Goal: Book appointment/travel/reservation

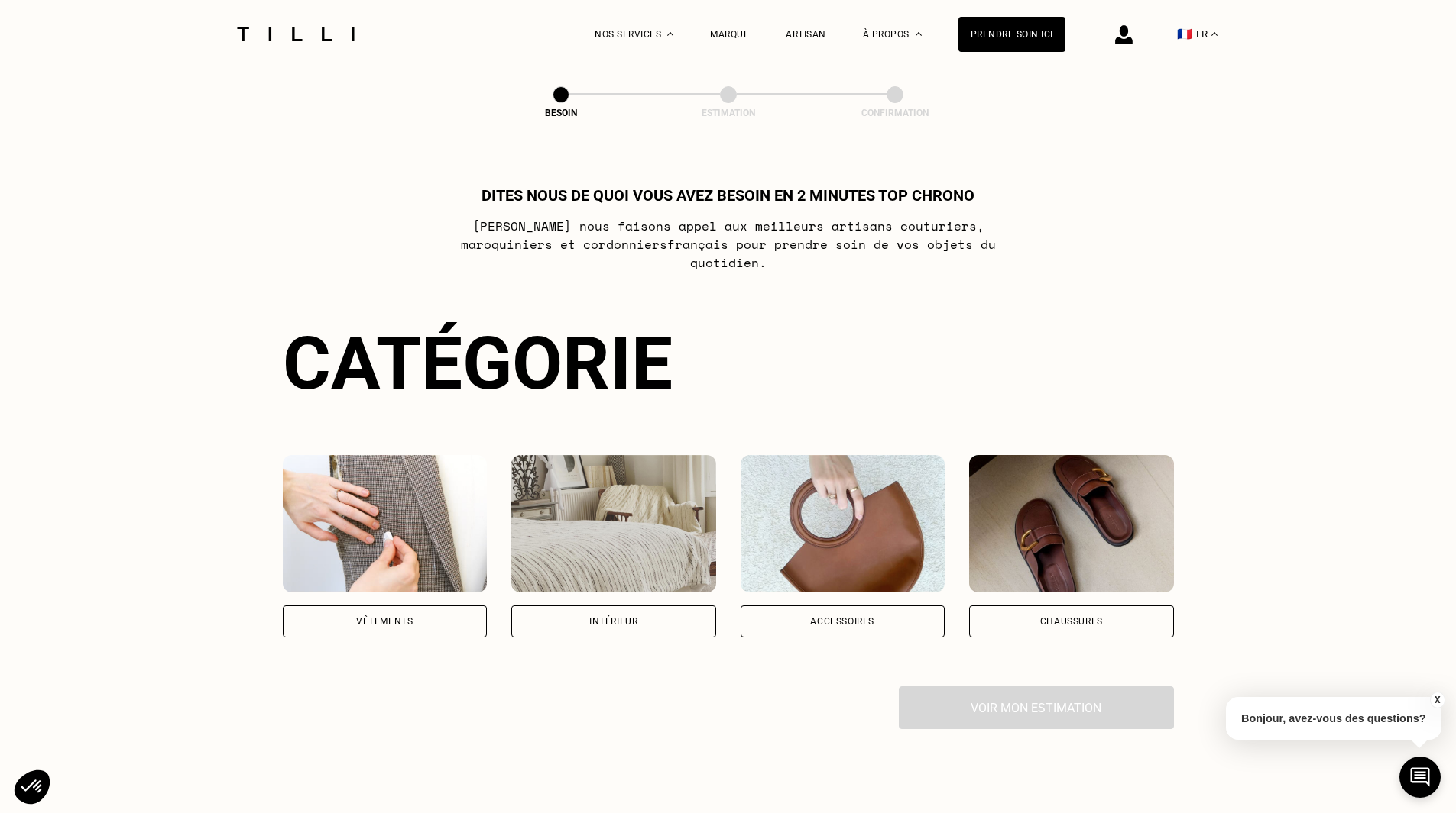
click at [418, 553] on img at bounding box center [385, 524] width 205 height 138
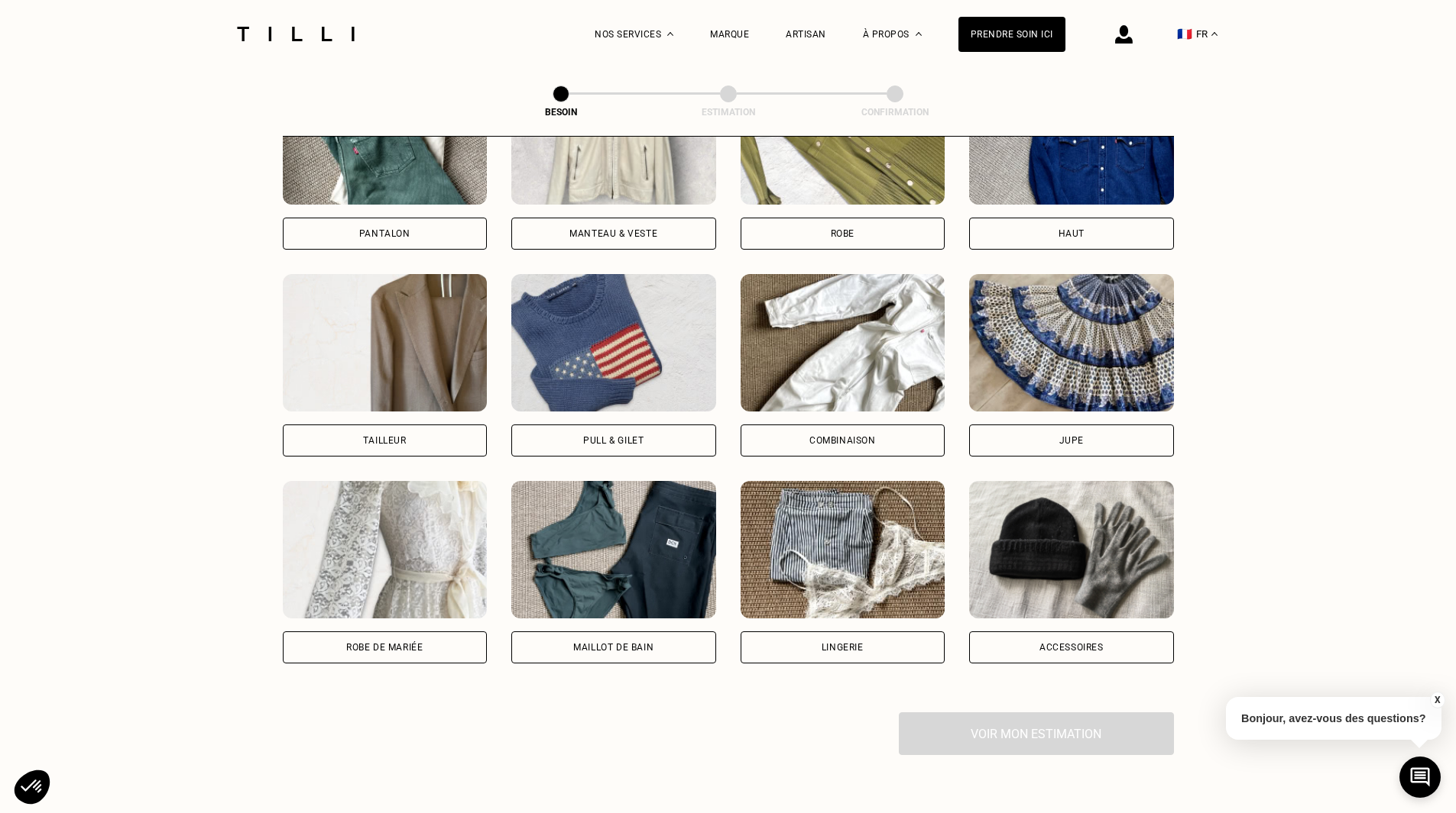
scroll to position [805, 0]
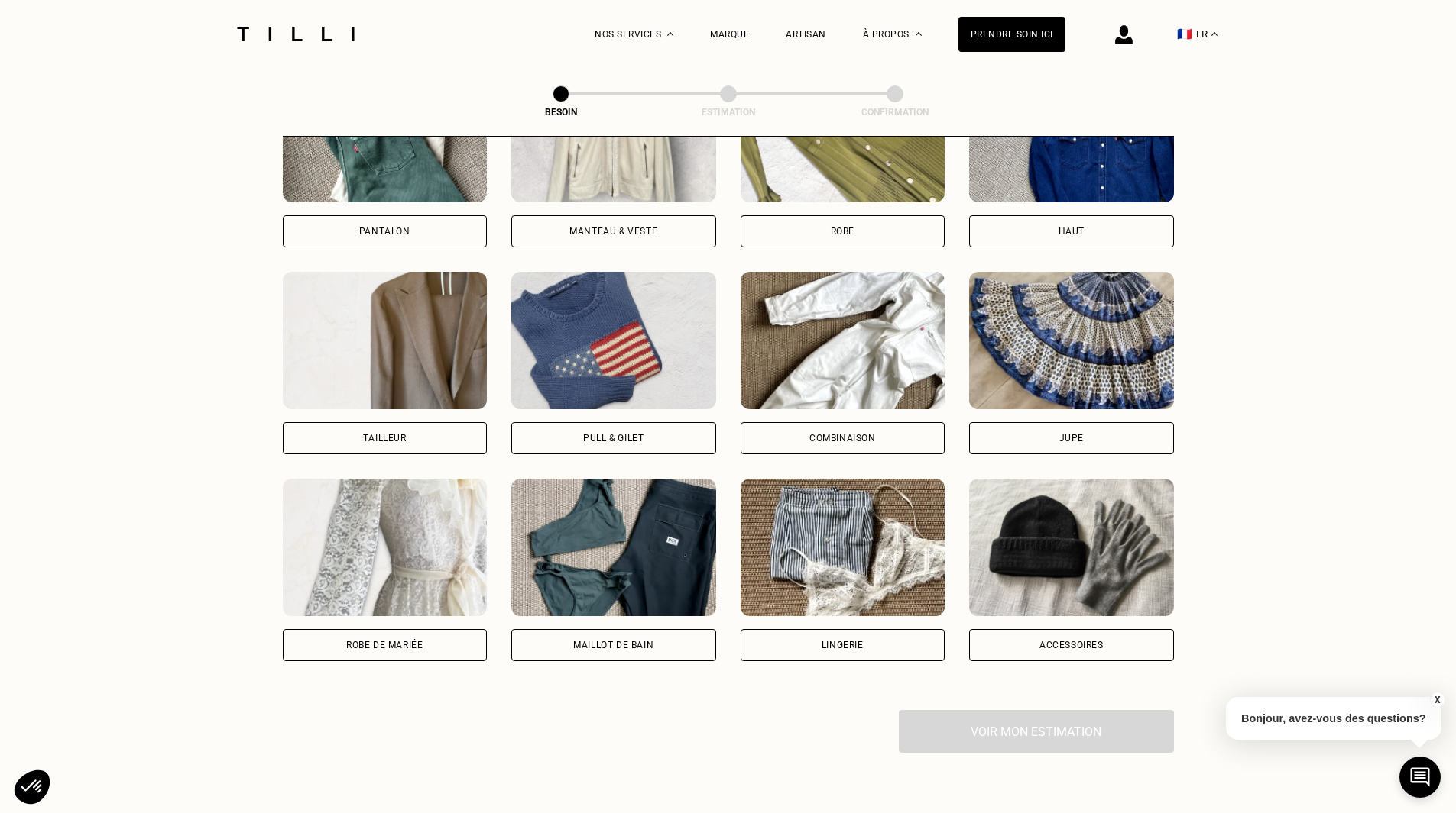
click at [433, 343] on img at bounding box center [385, 341] width 205 height 138
select select "FR"
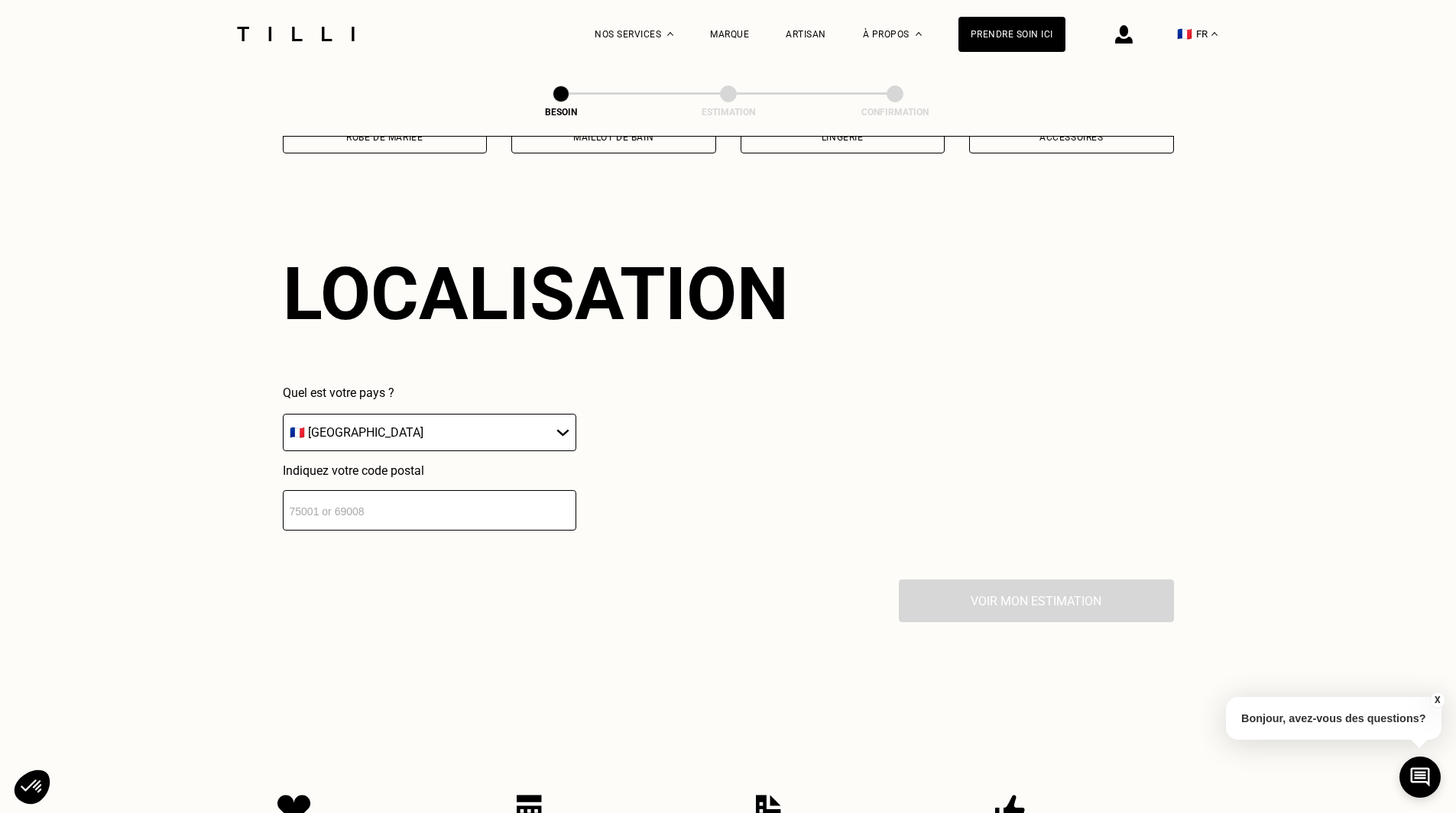
scroll to position [1330, 0]
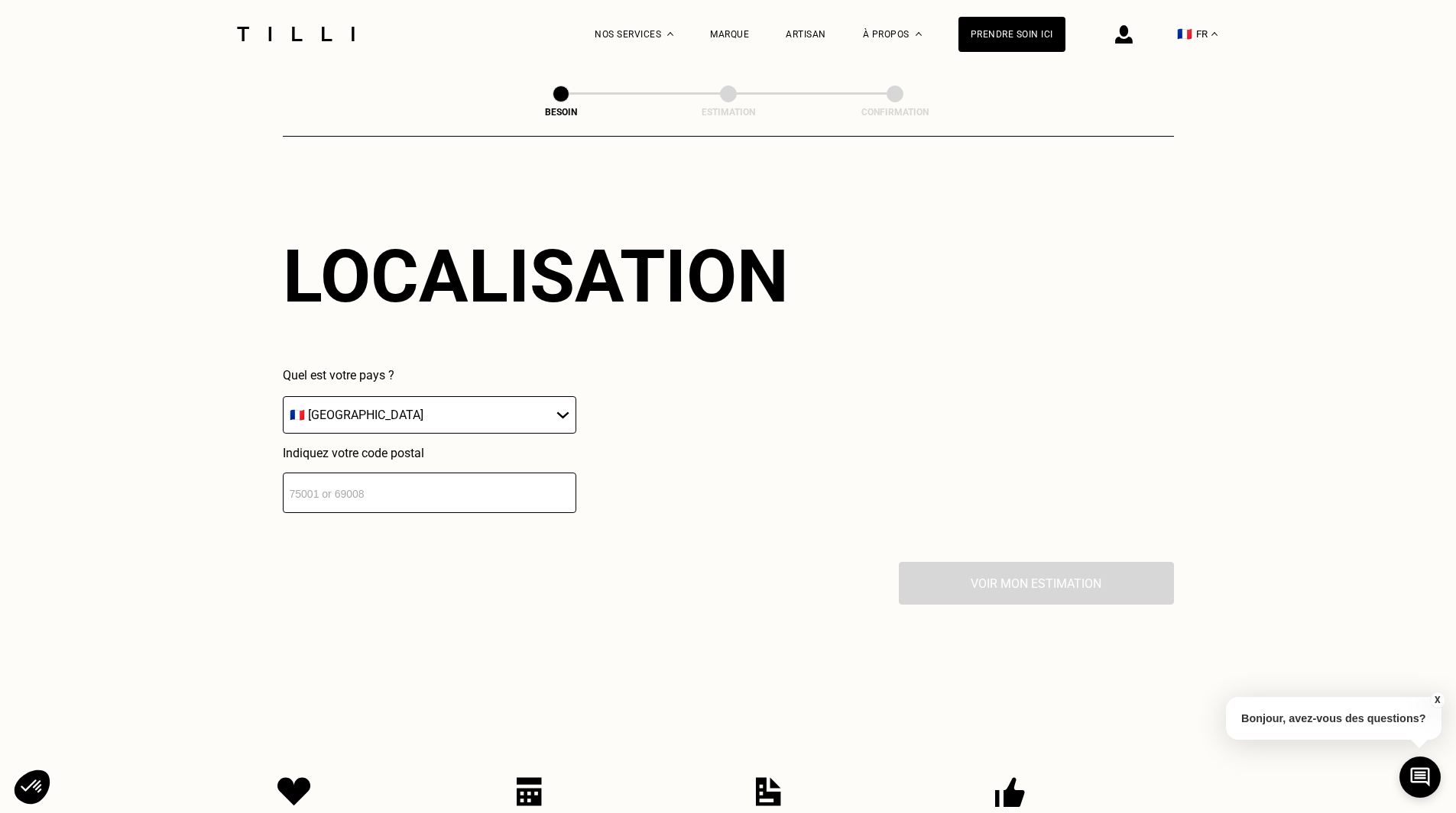
click at [398, 488] on input "number" at bounding box center [430, 492] width 294 height 41
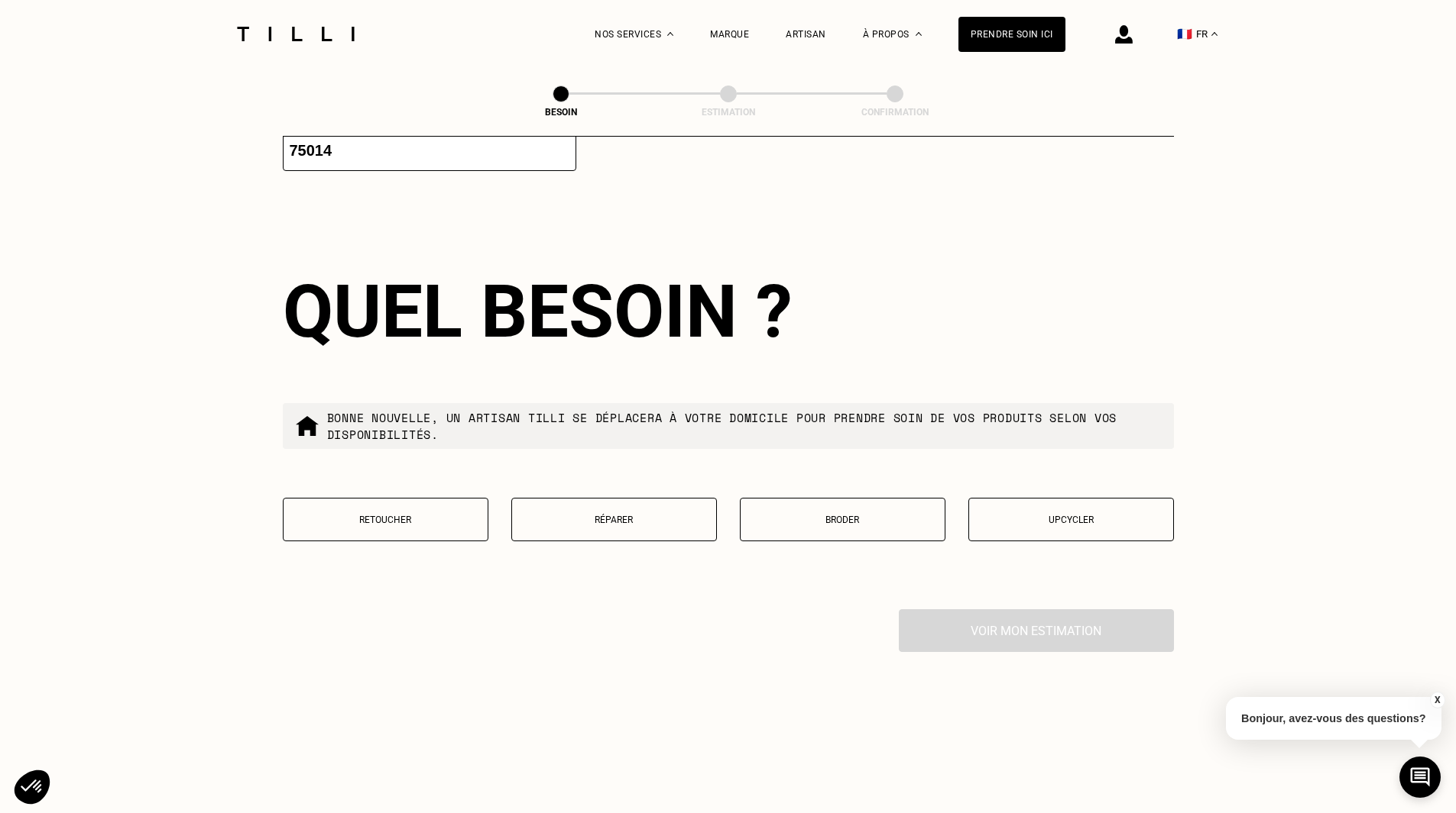
scroll to position [1710, 0]
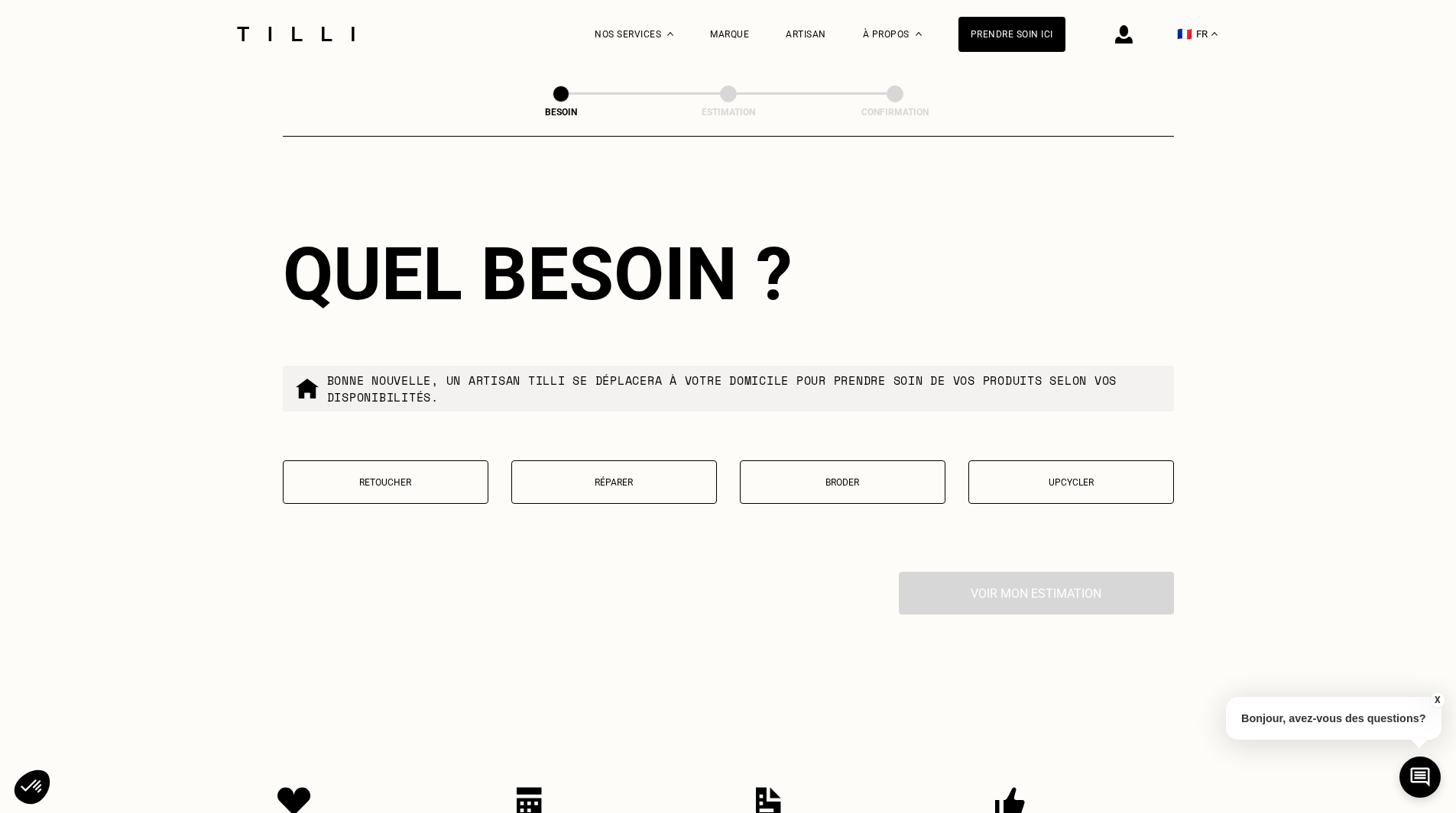
type input "75014"
click at [394, 482] on button "Retoucher" at bounding box center [386, 482] width 206 height 44
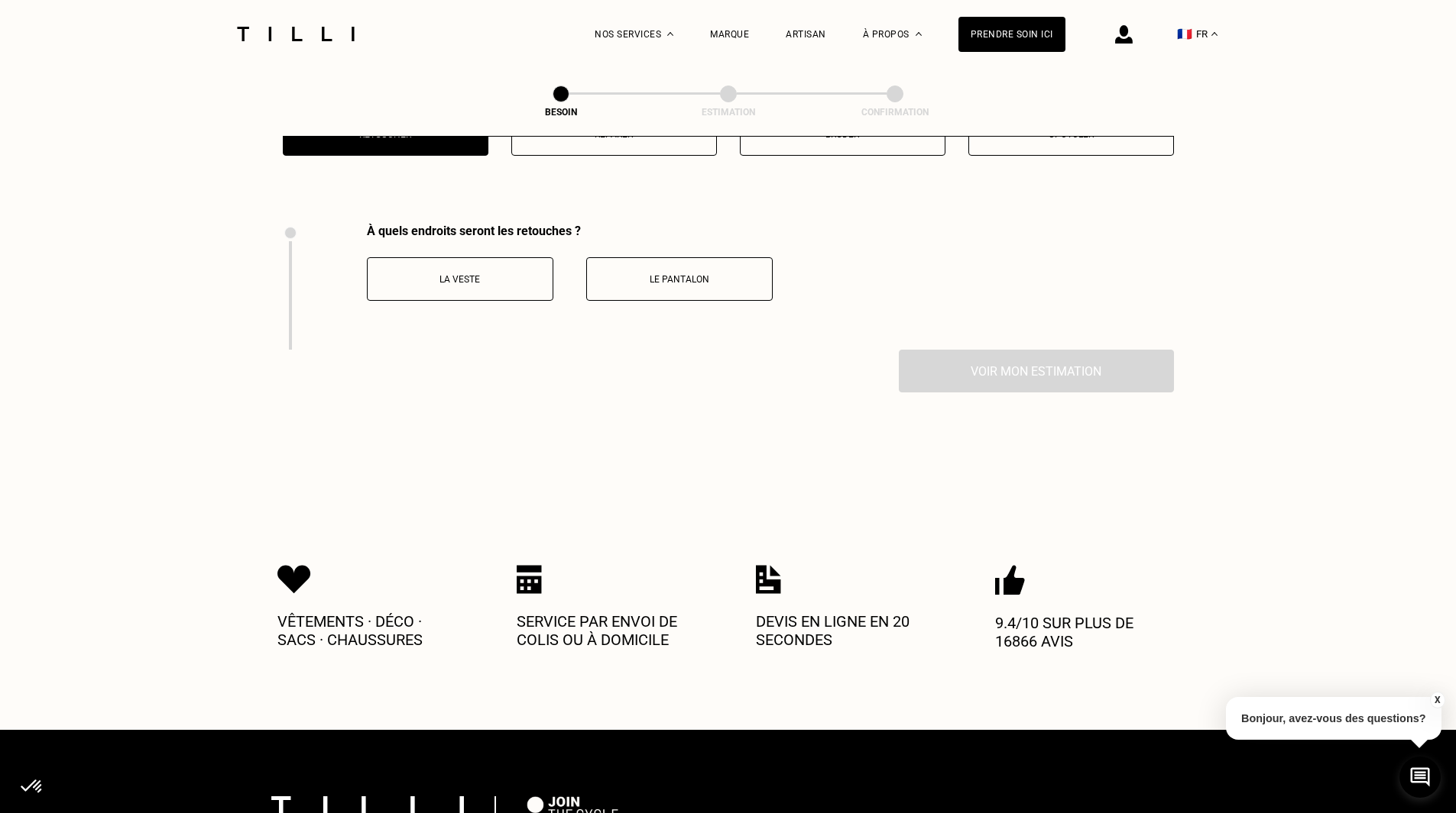
scroll to position [2102, 0]
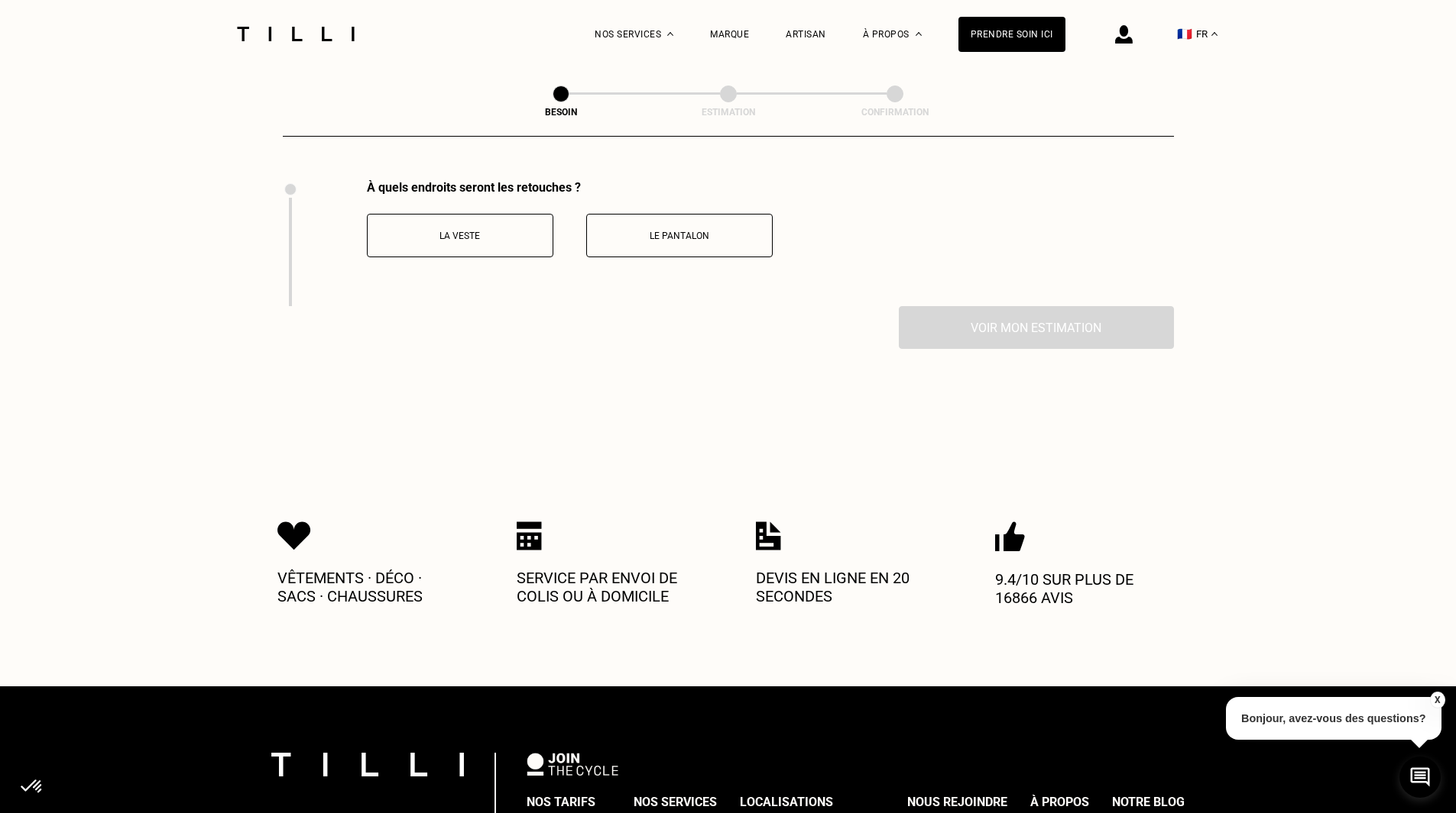
click at [675, 231] on p "Le pantalon" at bounding box center [680, 236] width 170 height 11
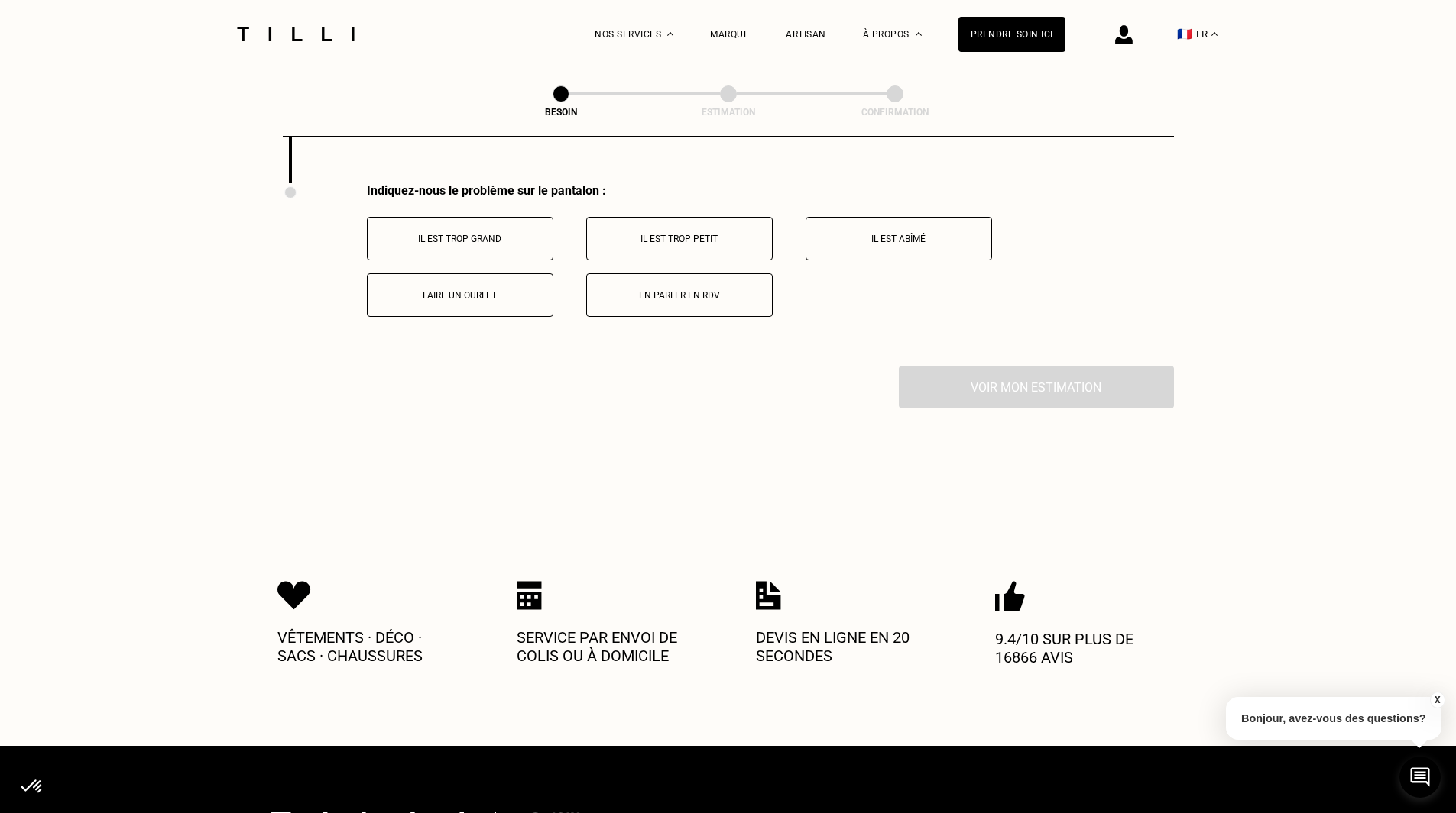
scroll to position [2228, 0]
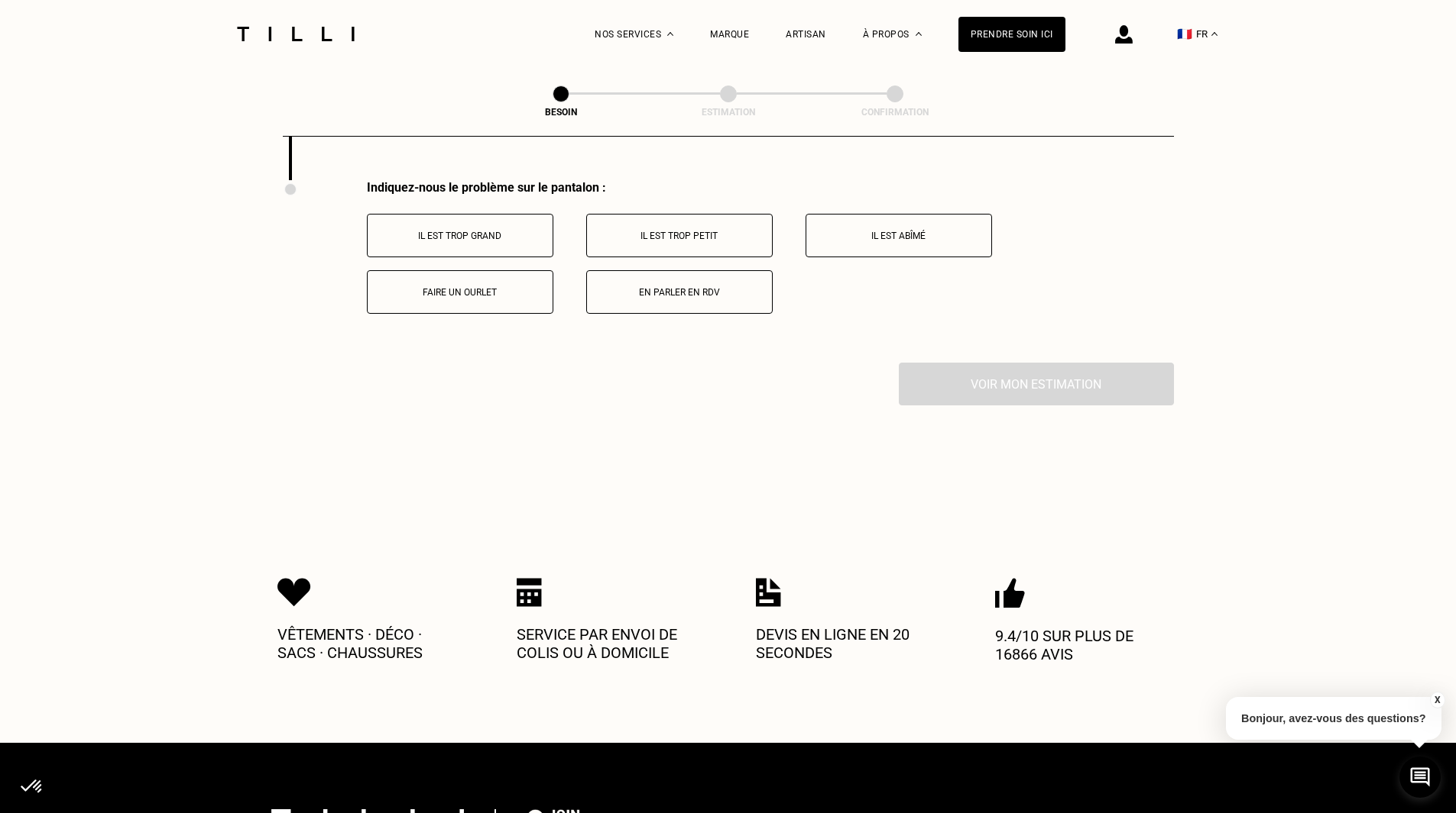
click at [440, 231] on p "Il est trop grand" at bounding box center [460, 236] width 170 height 11
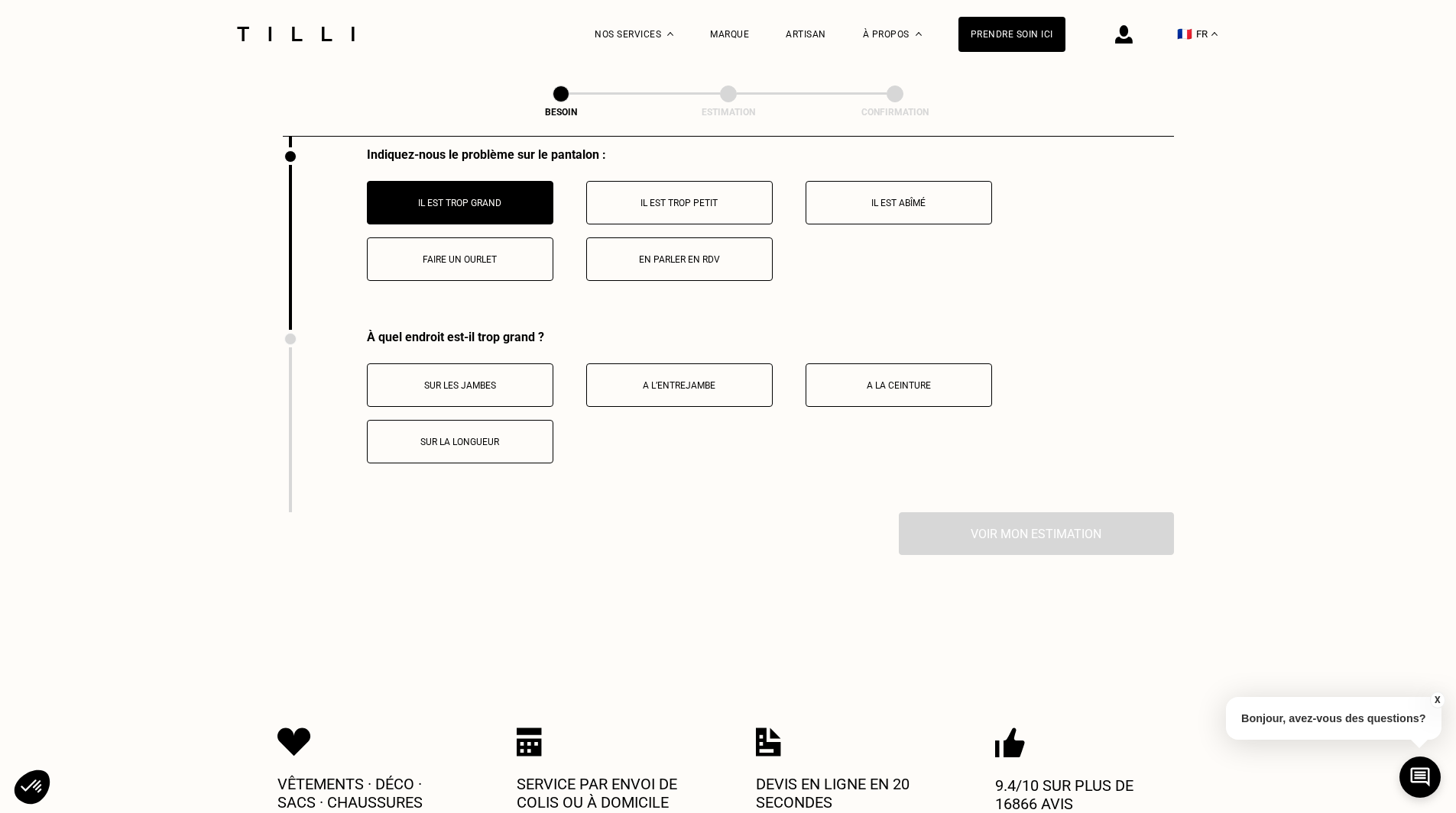
scroll to position [2258, 0]
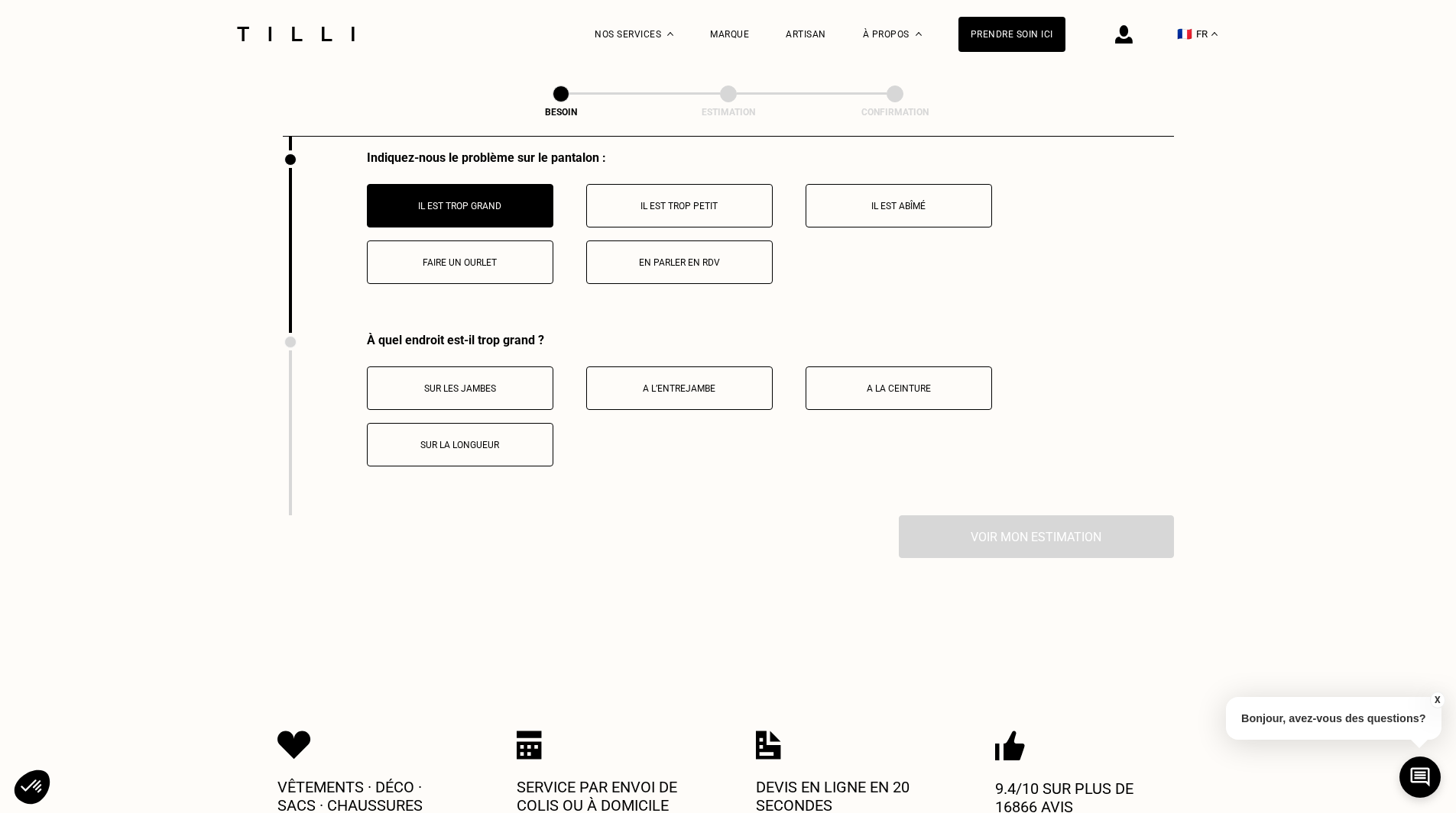
click at [729, 258] on p "En parler en RDV" at bounding box center [680, 263] width 170 height 11
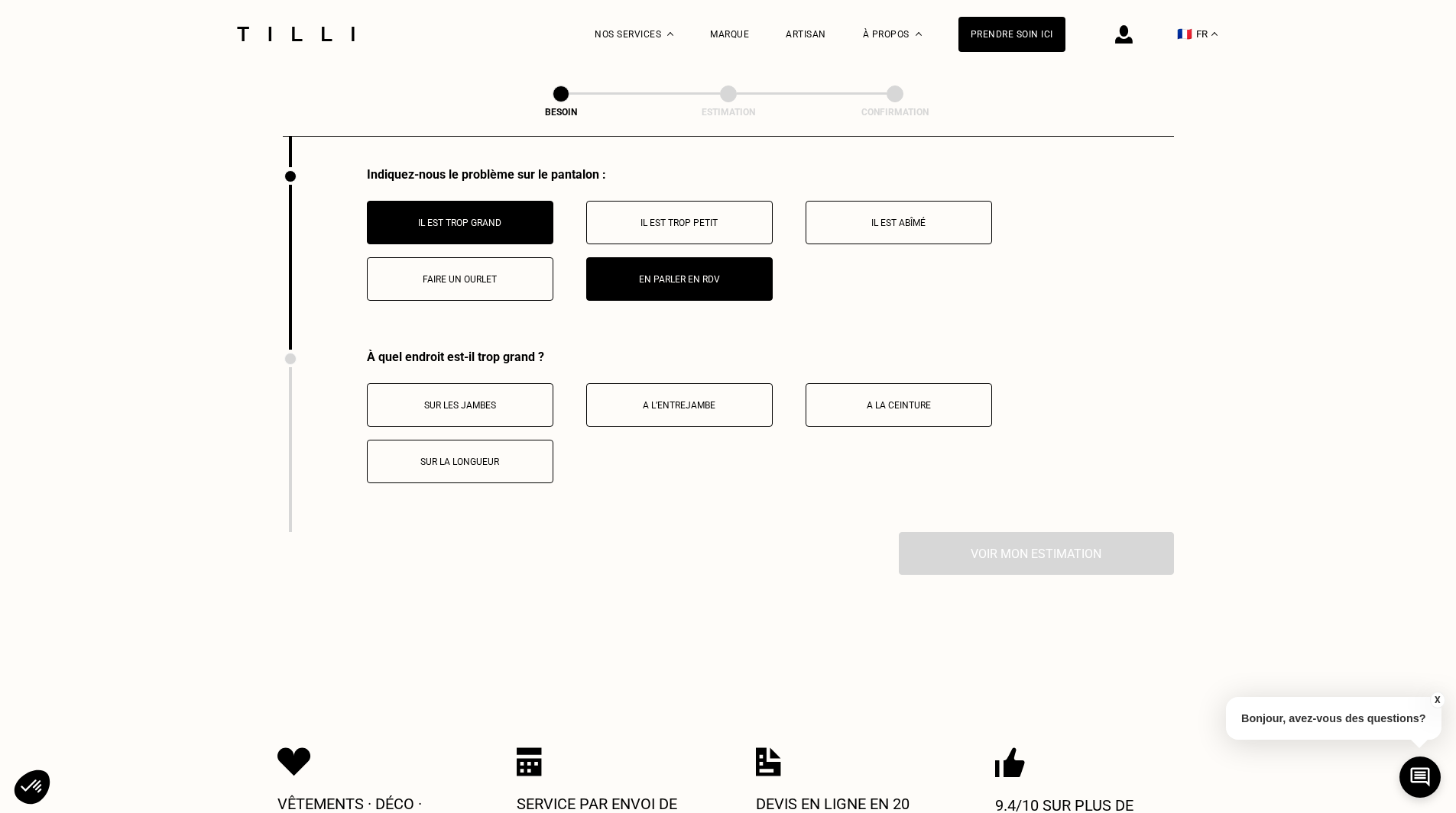
scroll to position [2181, 0]
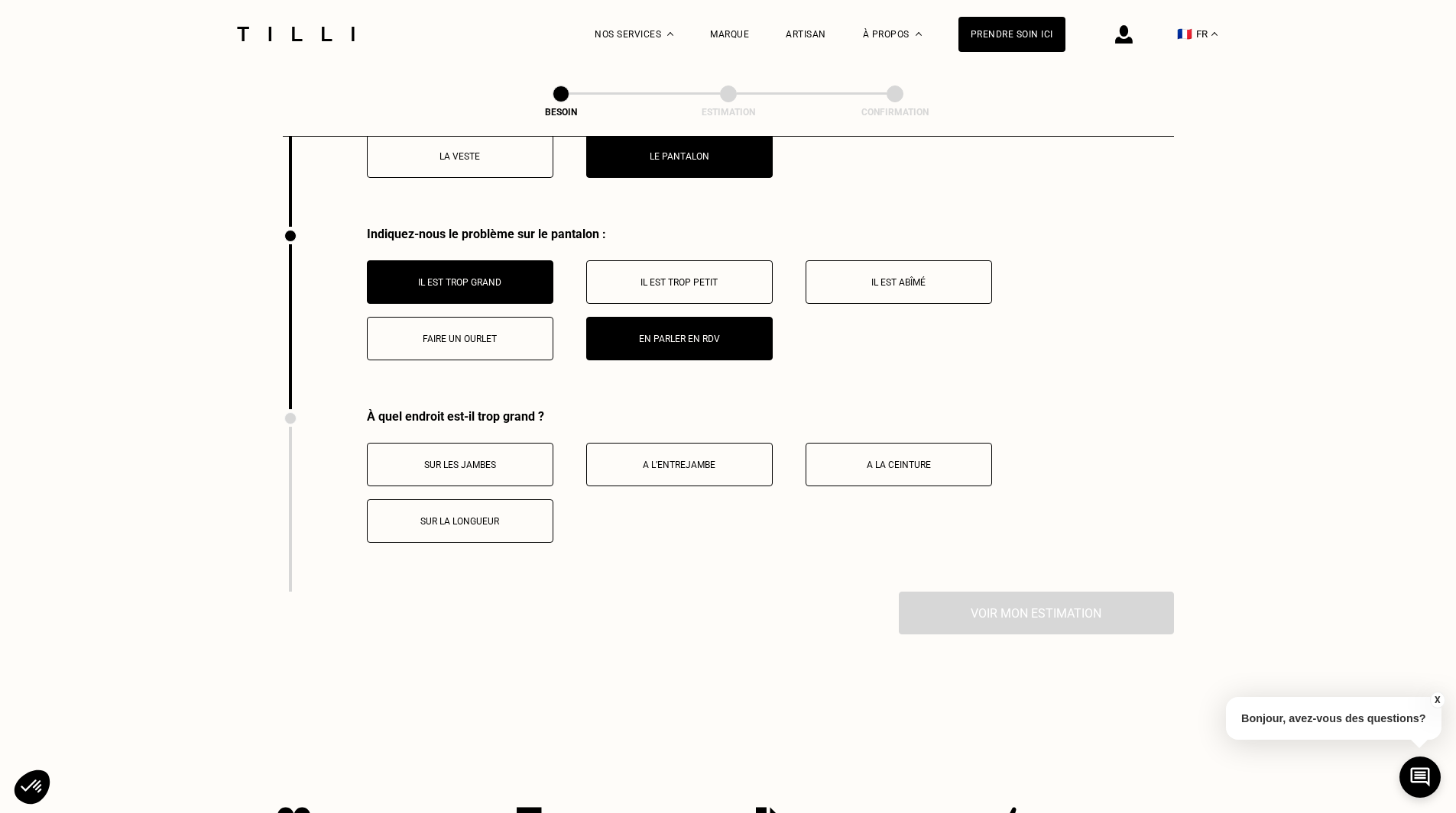
click at [492, 278] on p "Il est trop grand" at bounding box center [460, 283] width 170 height 11
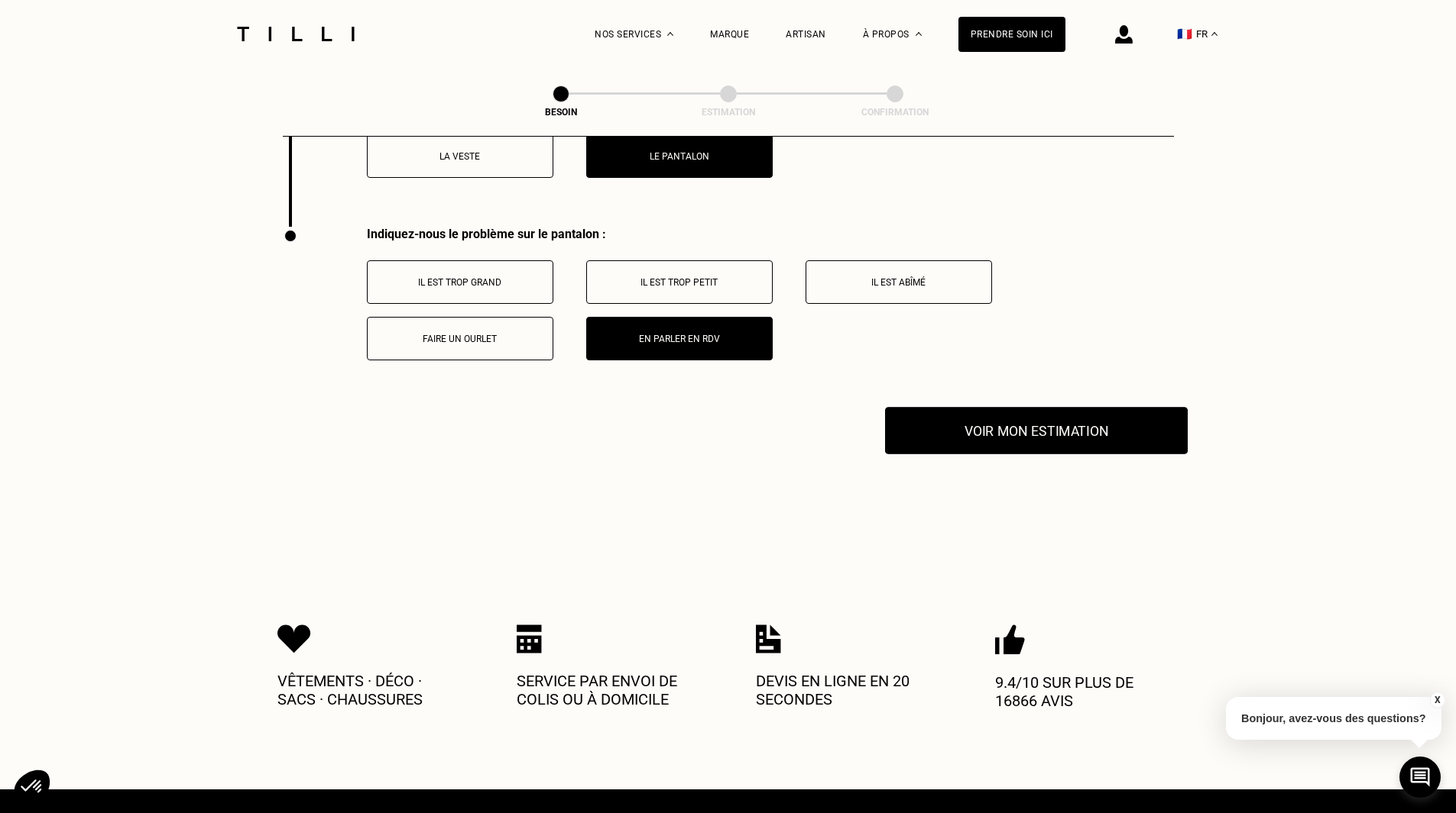
scroll to position [2105, 0]
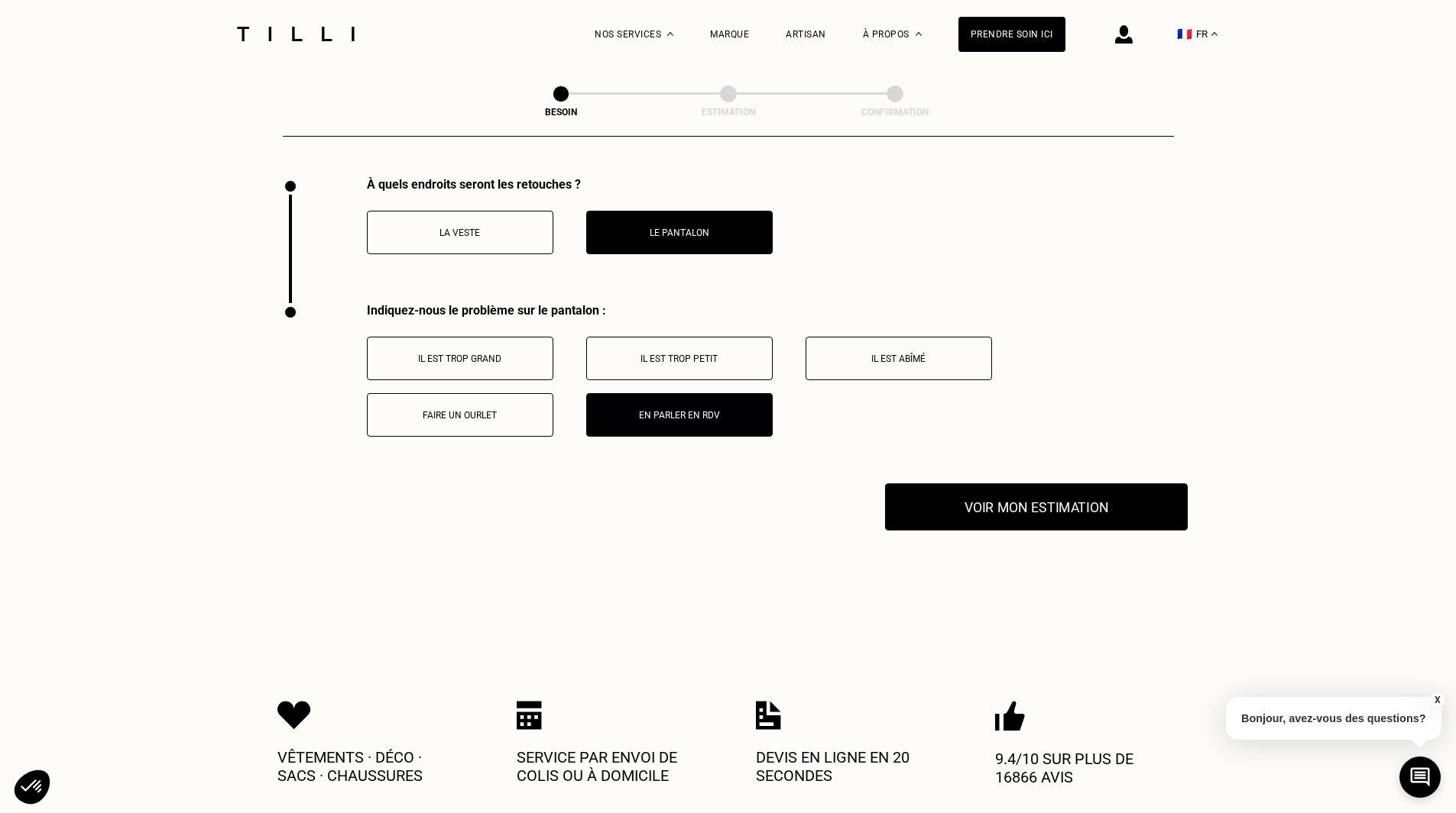
click at [1094, 498] on button "Voir mon estimation" at bounding box center [1036, 506] width 303 height 47
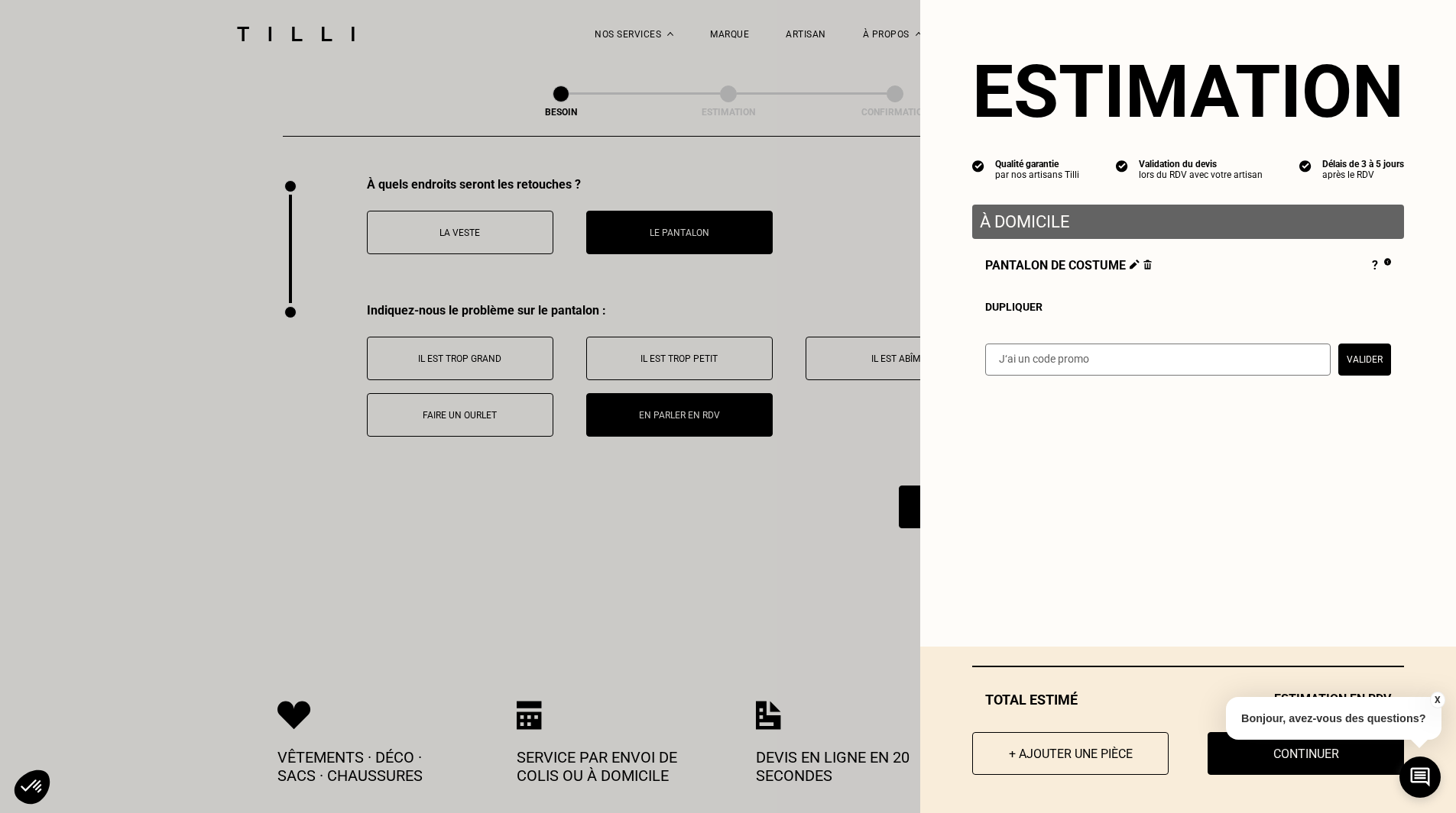
click at [1435, 696] on button "X" at bounding box center [1436, 700] width 15 height 17
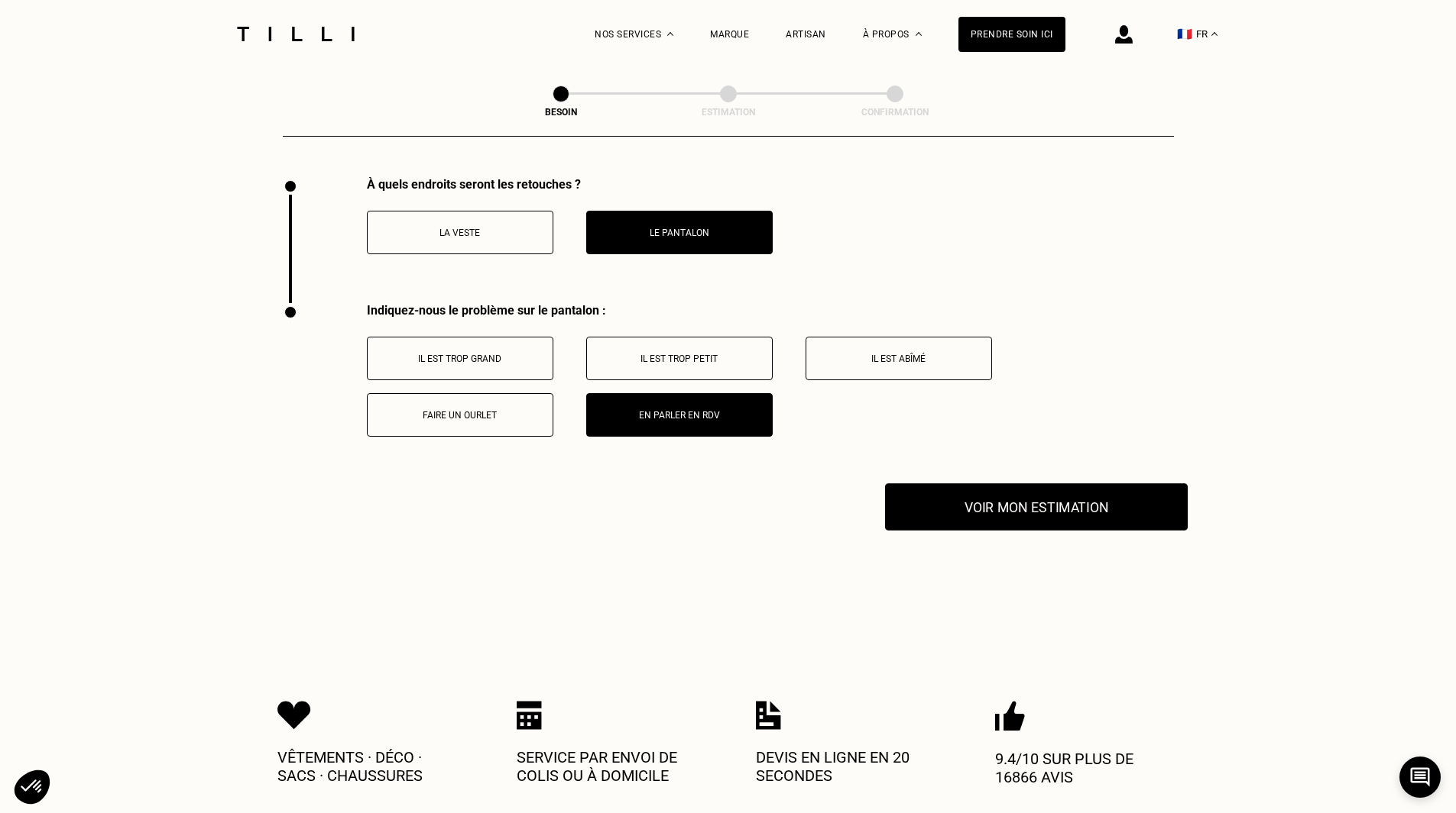
click at [1035, 498] on button "Voir mon estimation" at bounding box center [1036, 506] width 303 height 47
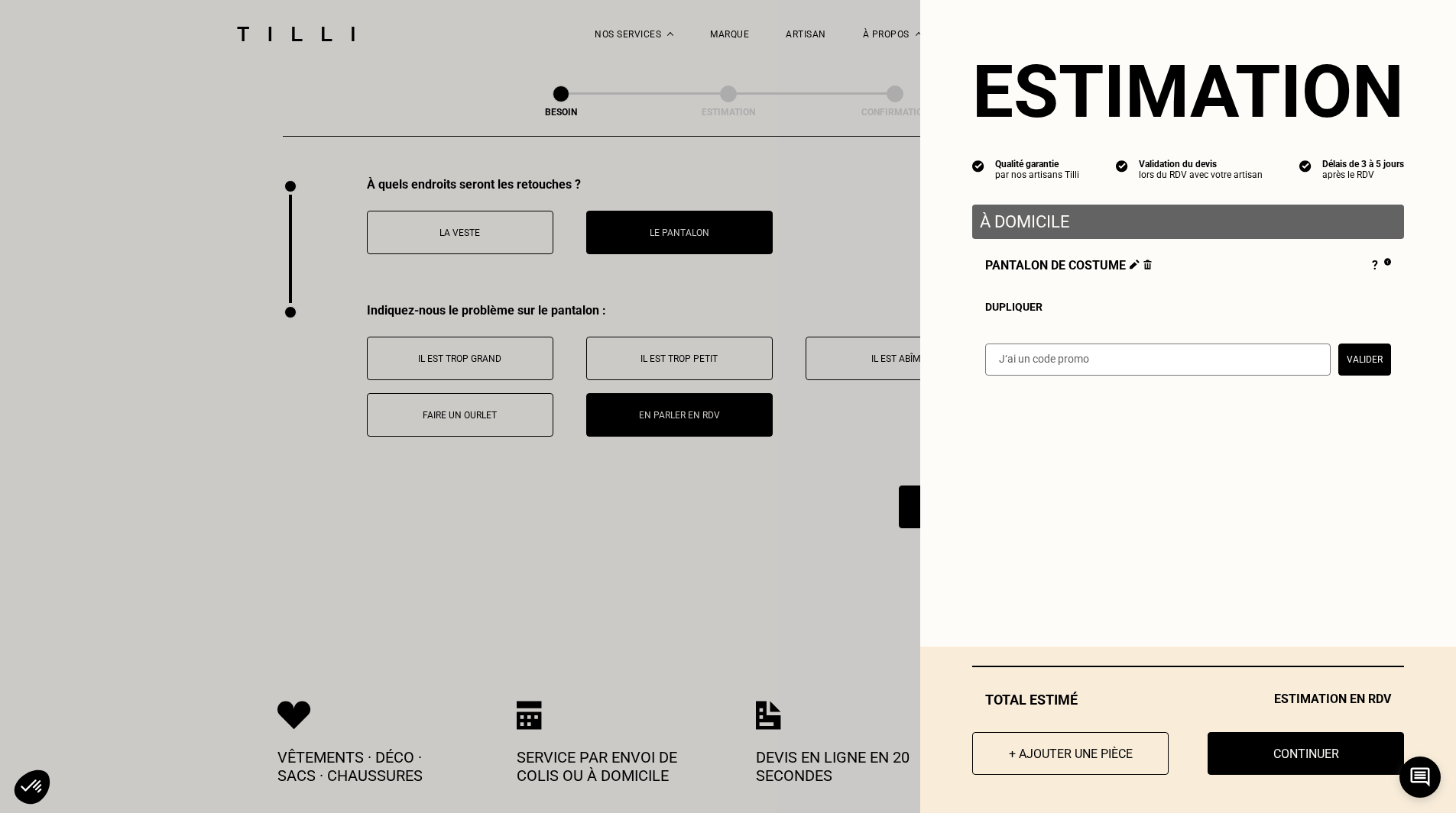
scroll to position [2029, 0]
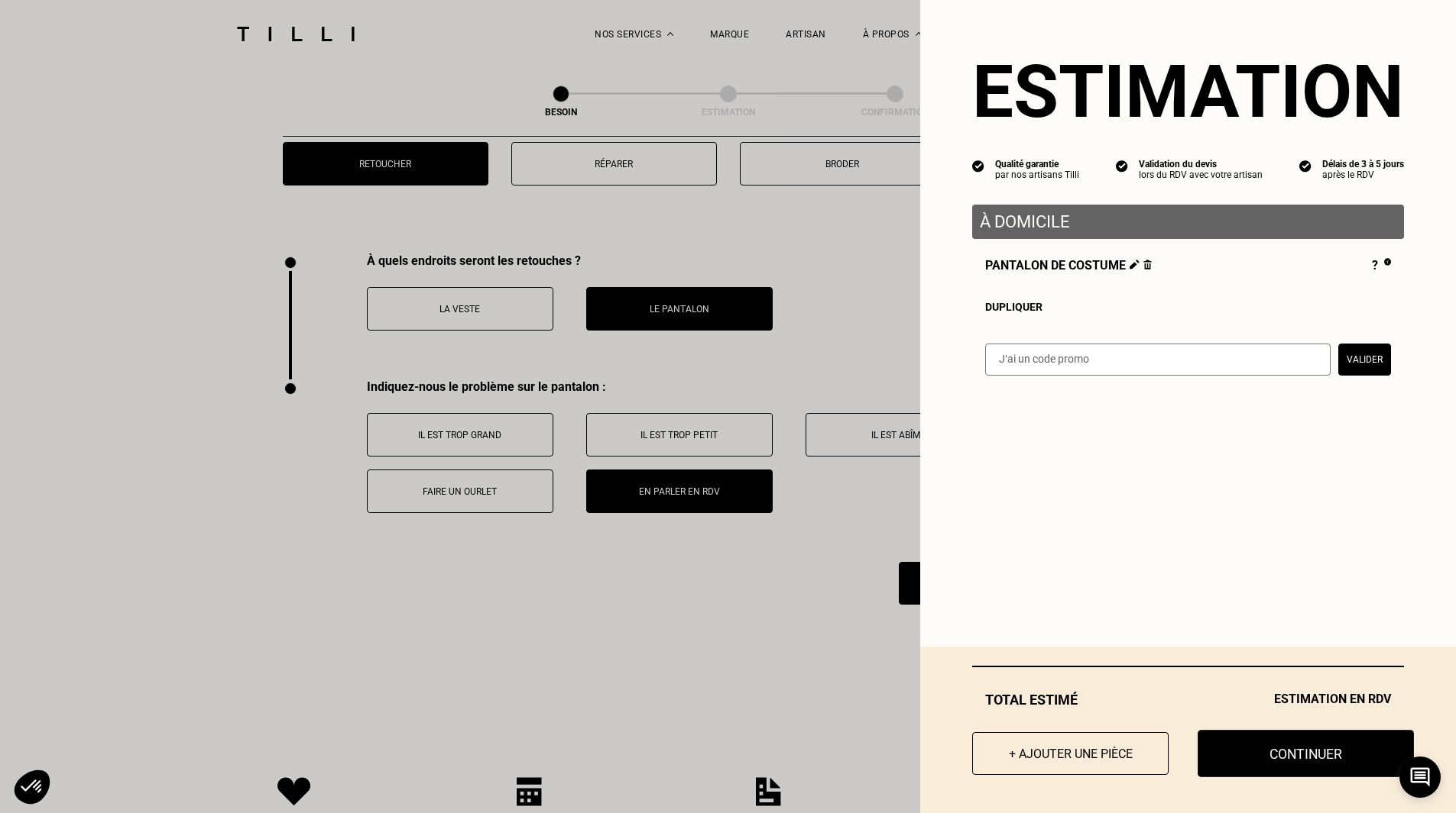
click at [1351, 758] on button "Continuer" at bounding box center [1305, 753] width 216 height 47
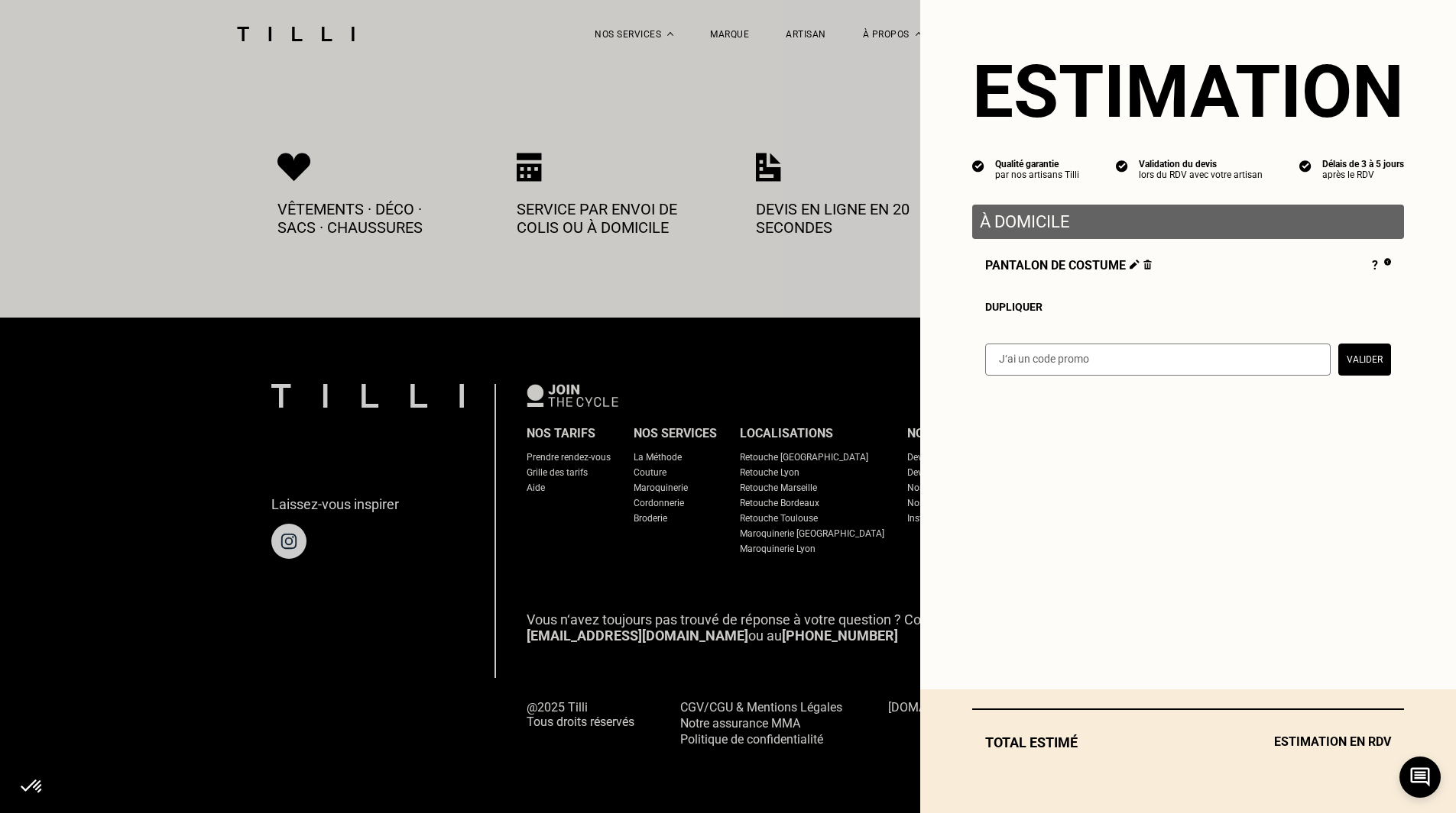
scroll to position [734, 0]
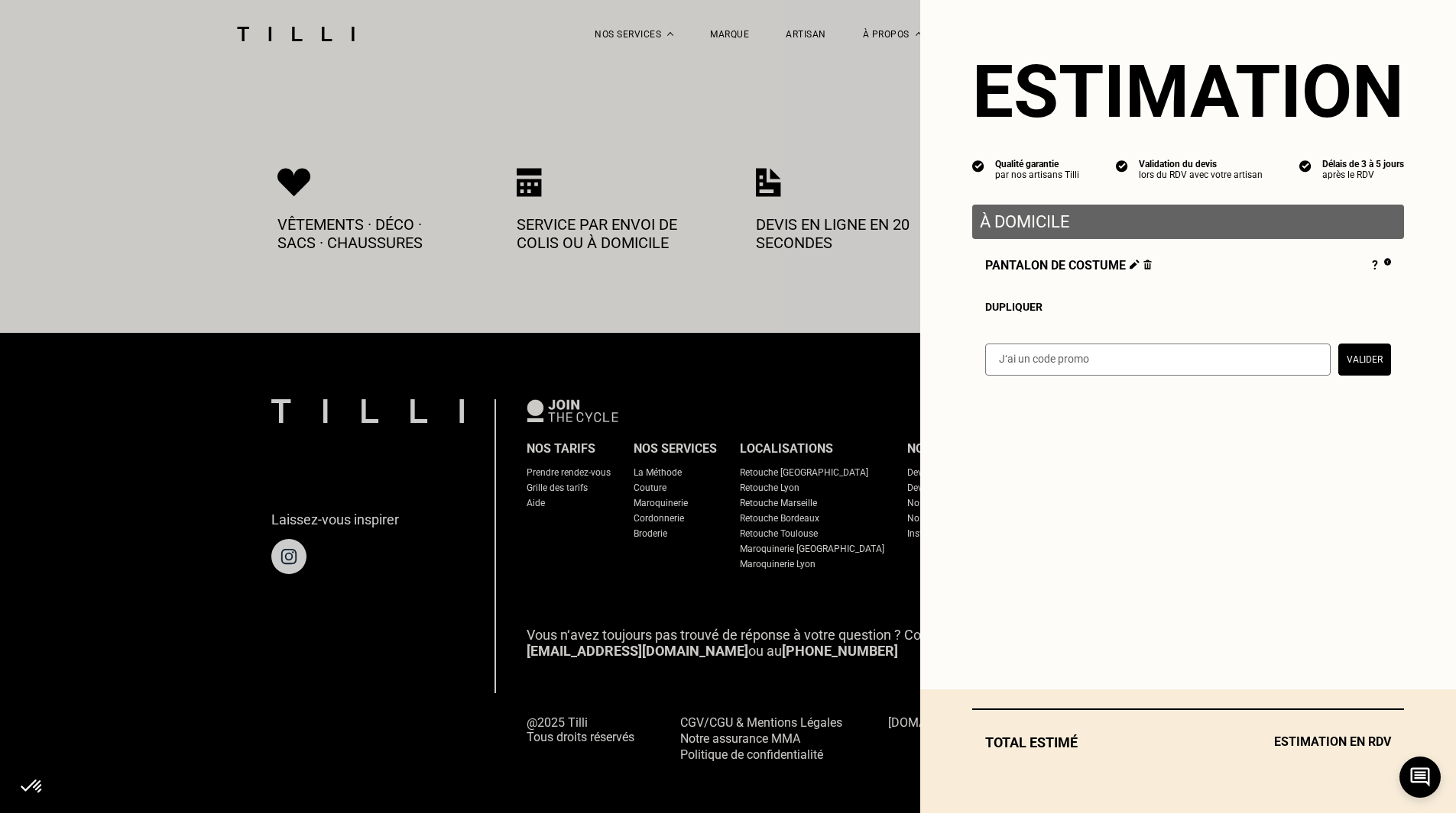
select select "FR"
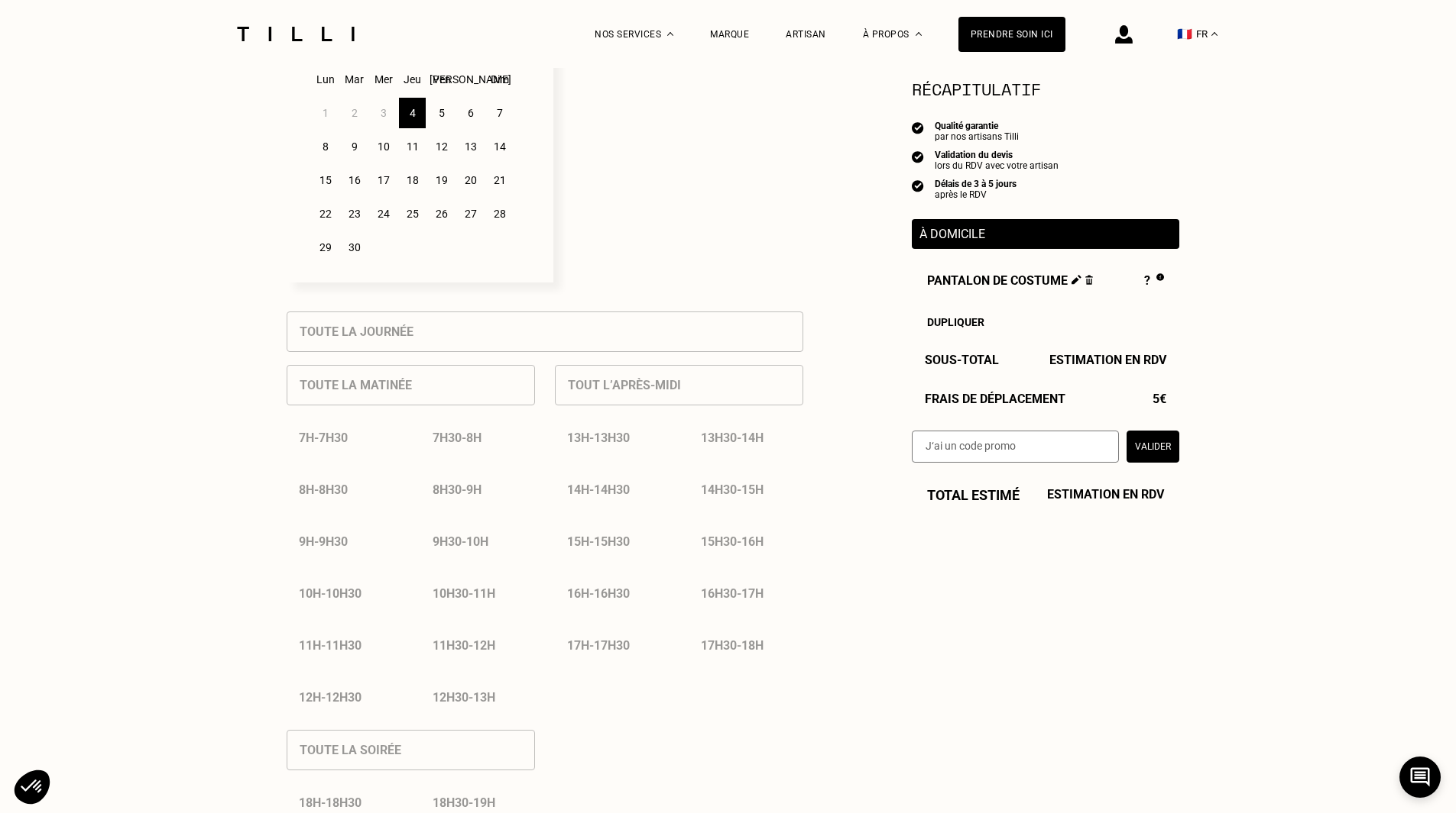
scroll to position [534, 0]
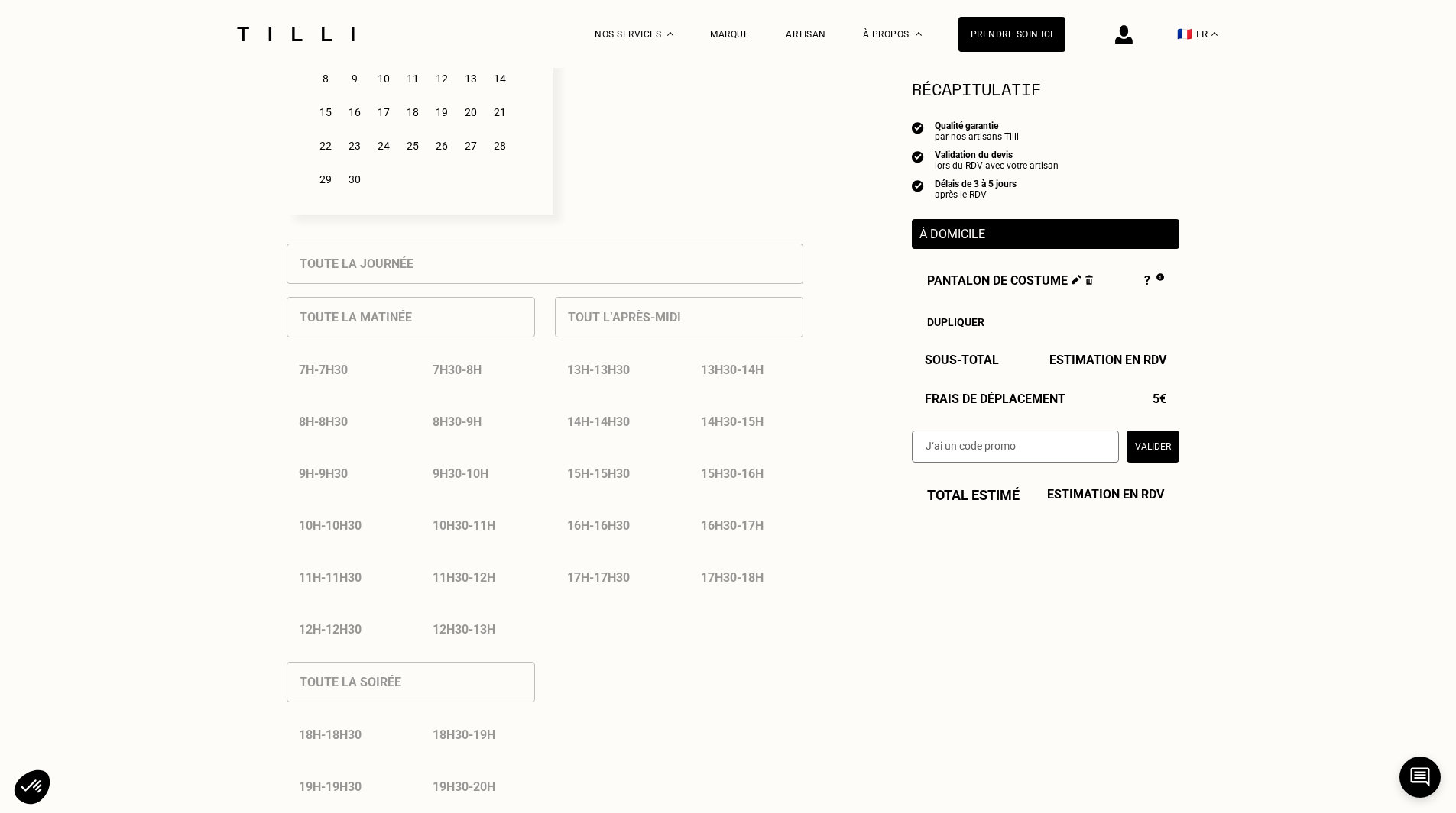
click at [401, 338] on div "Toute la matinée 7h - 7h30 7h30 - 8h 8h - 8h30 8h30 - 9h 9h - 9h30 9h30 - 10h 1…" at bounding box center [411, 466] width 249 height 366
drag, startPoint x: 427, startPoint y: 281, endPoint x: 444, endPoint y: 242, distance: 42.5
click at [431, 275] on div "Toute la journée Toute la matinée 7h - 7h30 7h30 - 8h 8h - 8h30 8h30 - 9h 9h - …" at bounding box center [545, 577] width 517 height 667
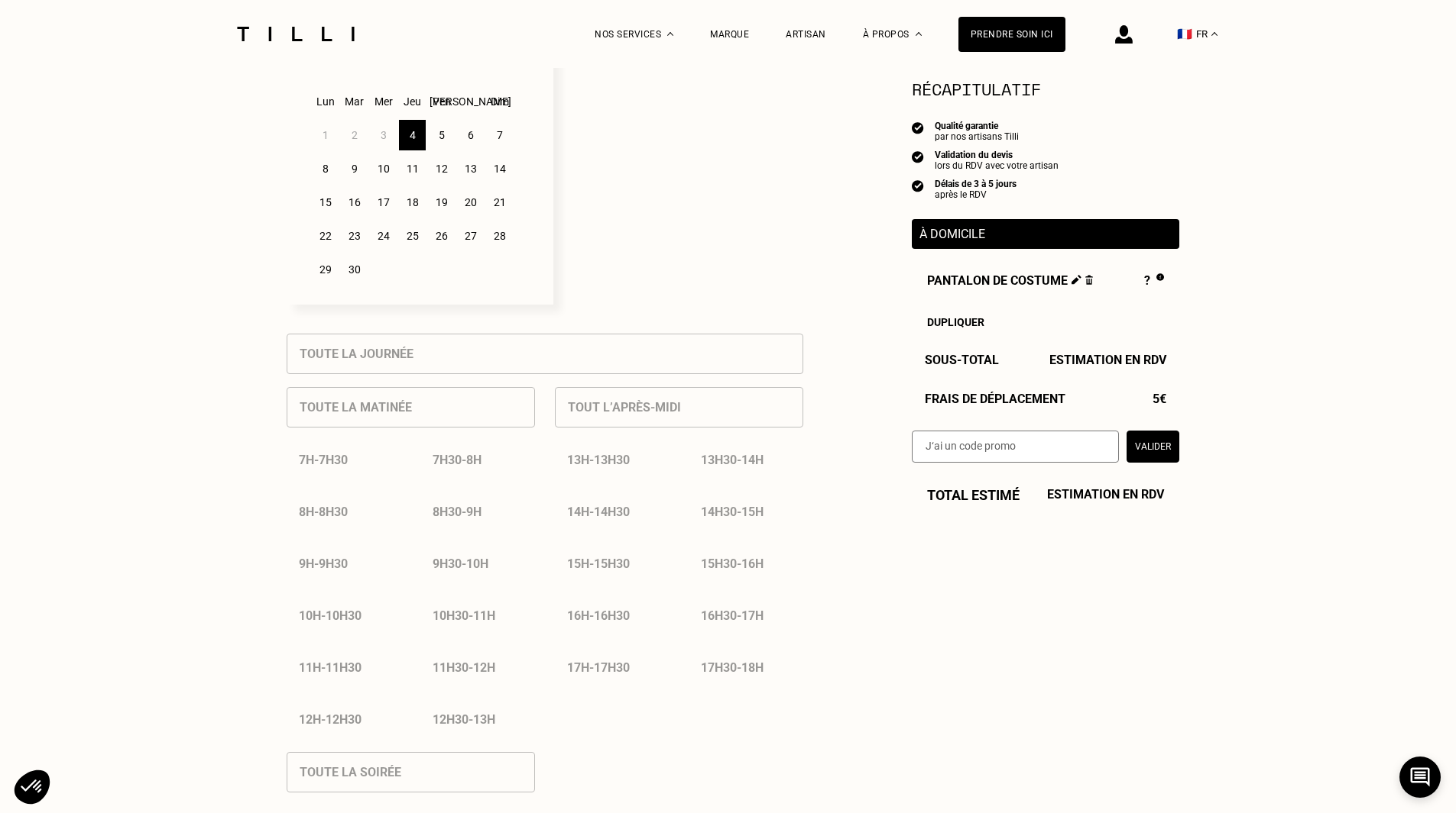
scroll to position [306, 0]
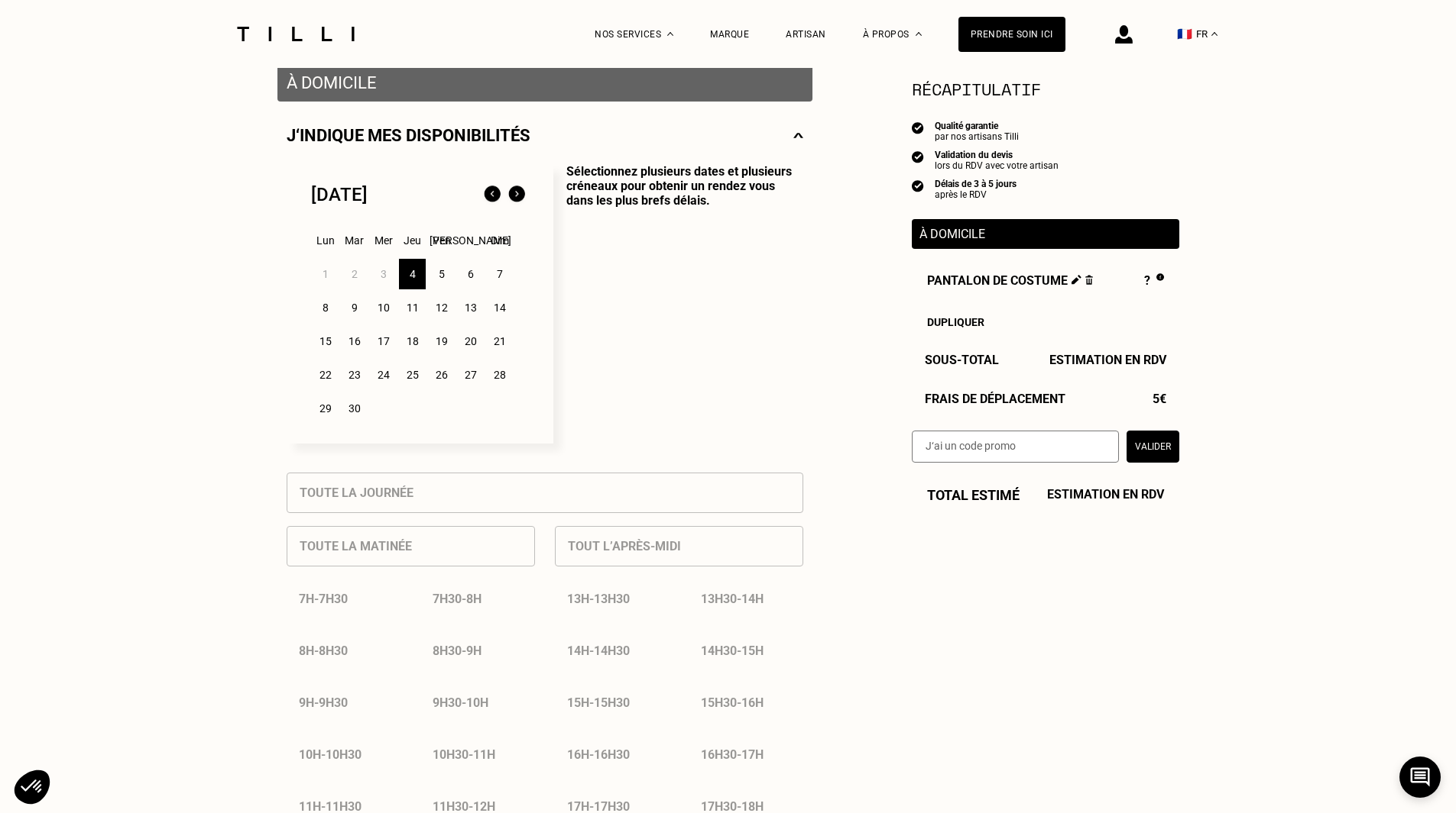
click at [433, 274] on div "5" at bounding box center [441, 274] width 27 height 31
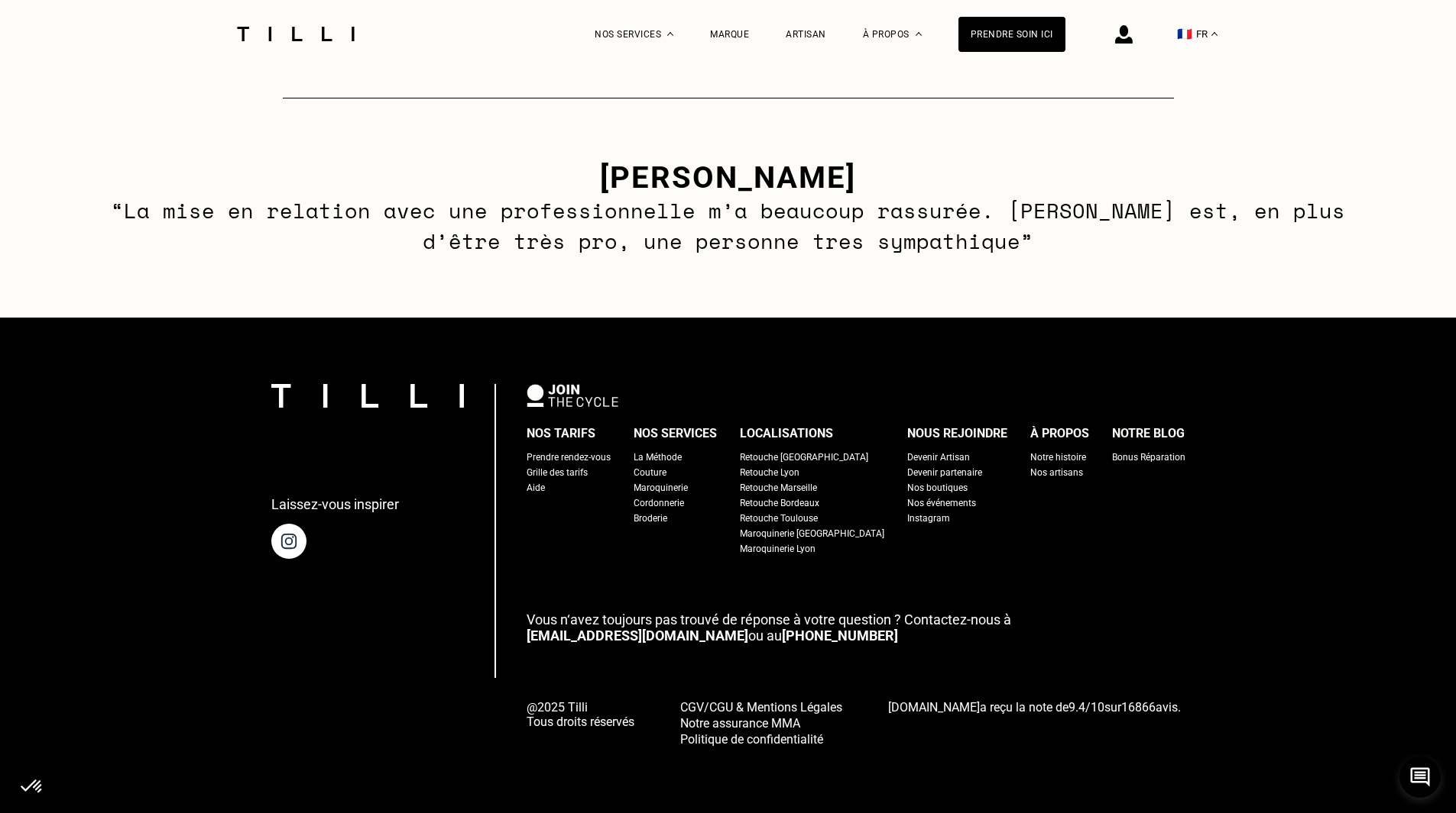
scroll to position [2238, 0]
